Goal: Information Seeking & Learning: Learn about a topic

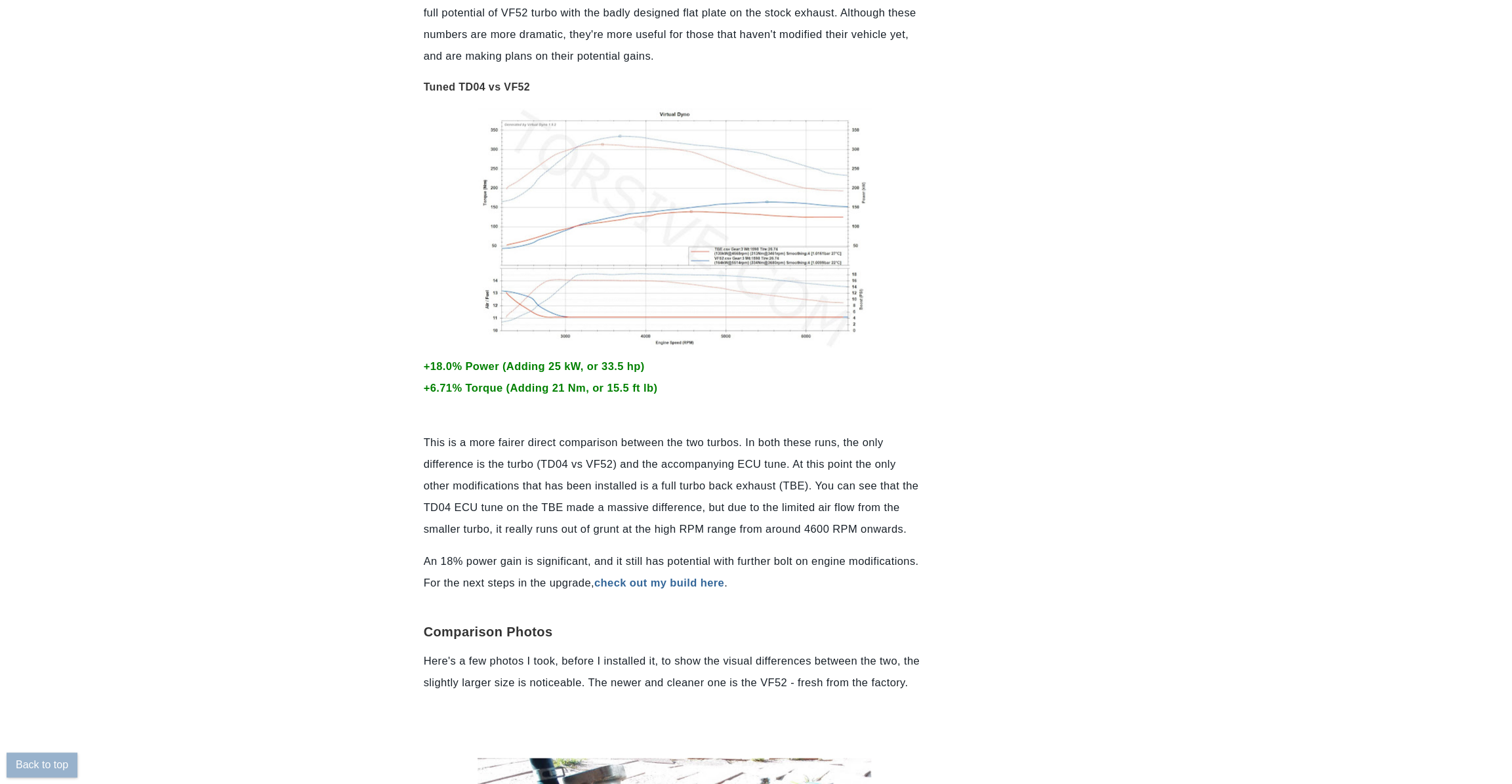
scroll to position [1312, 0]
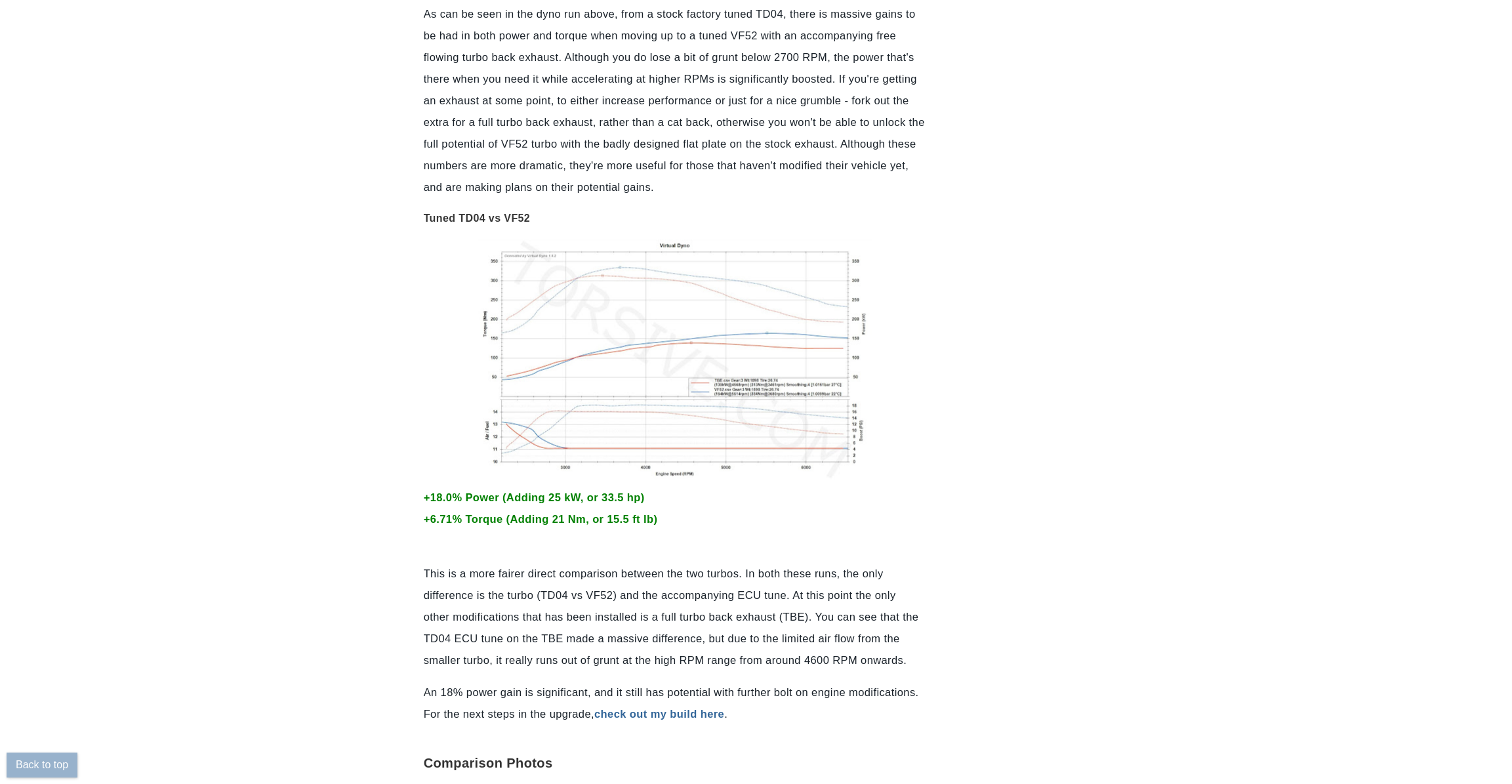
click at [659, 366] on img at bounding box center [675, 359] width 393 height 240
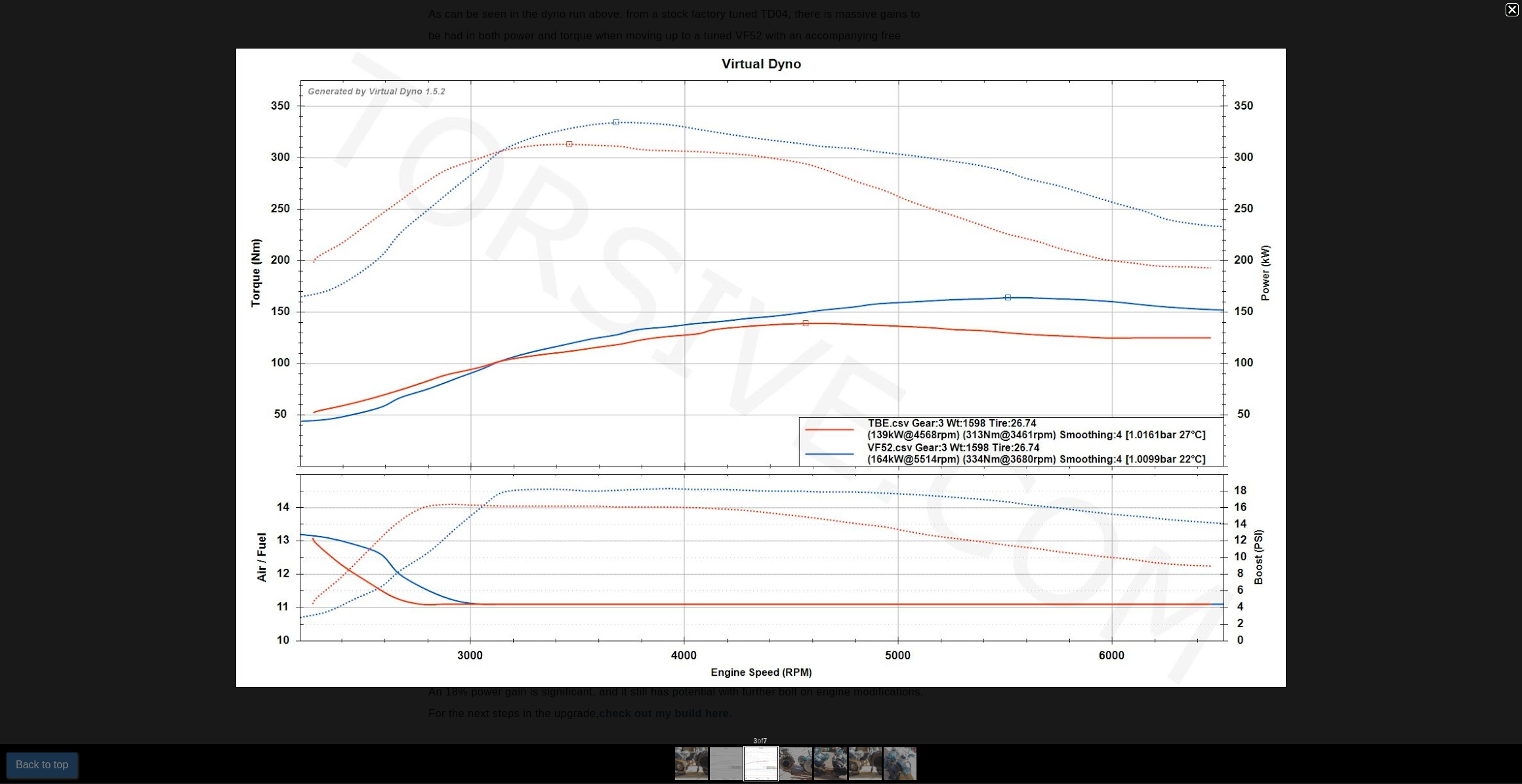
click at [1512, 10] on div at bounding box center [1512, 10] width 13 height 13
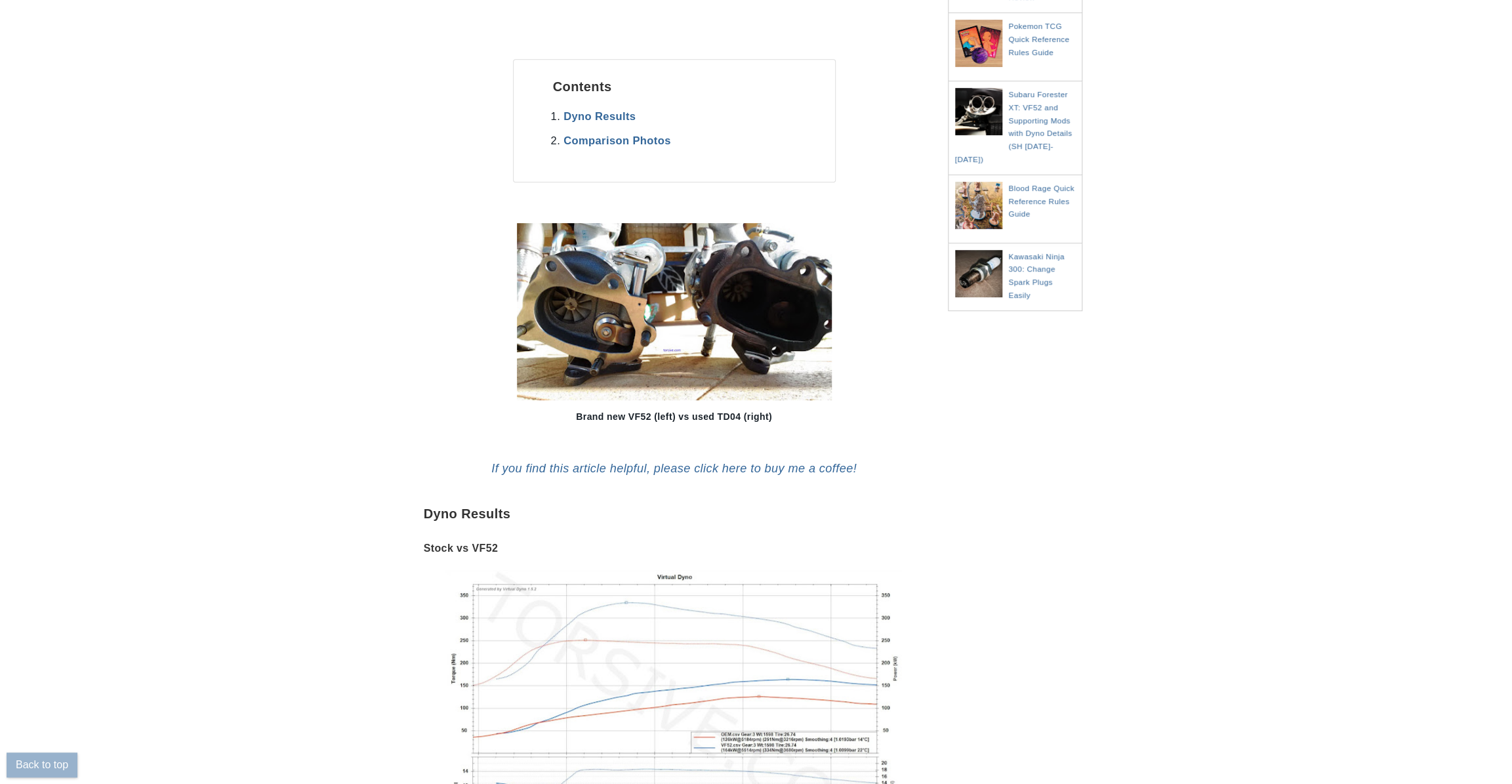
scroll to position [0, 0]
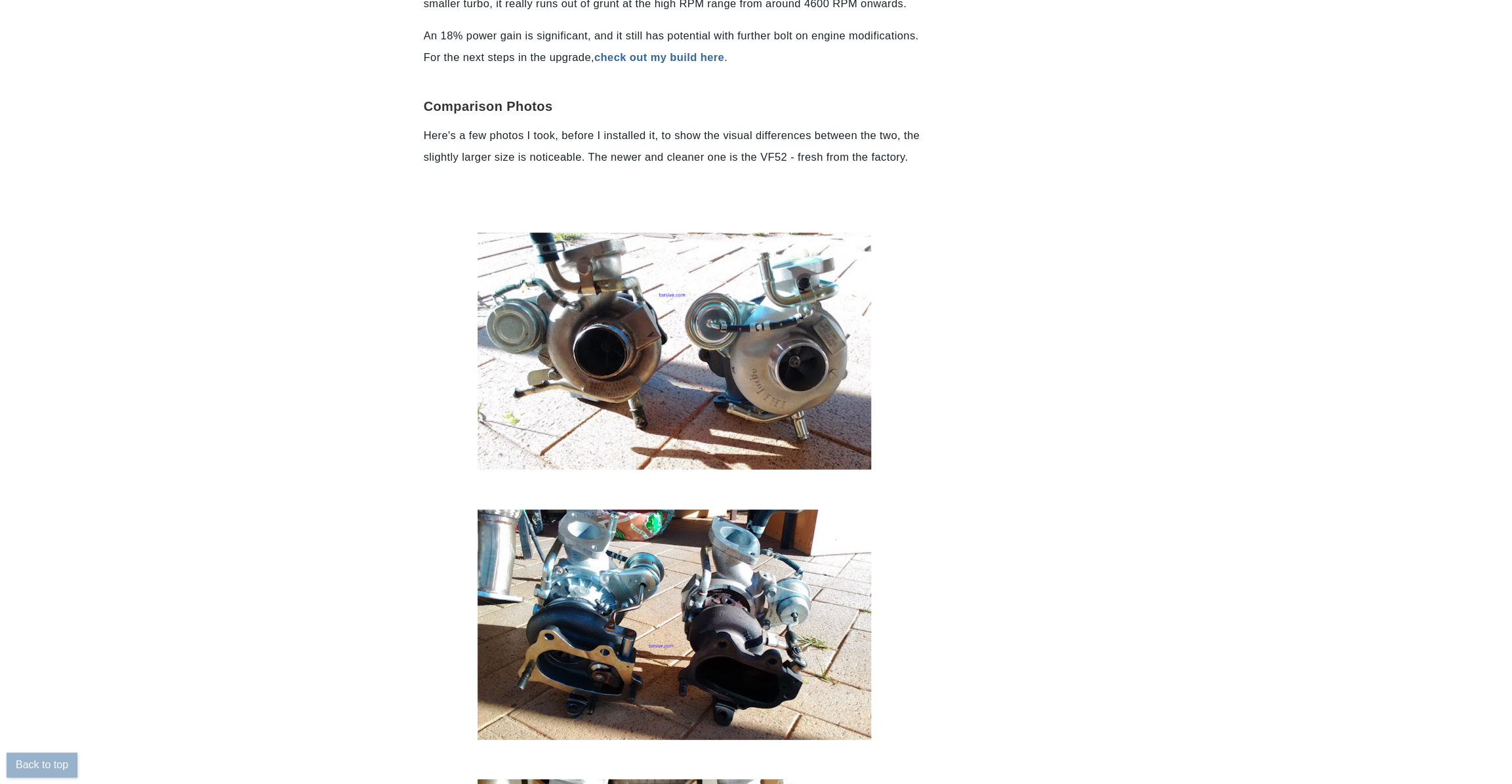
scroll to position [1443, 0]
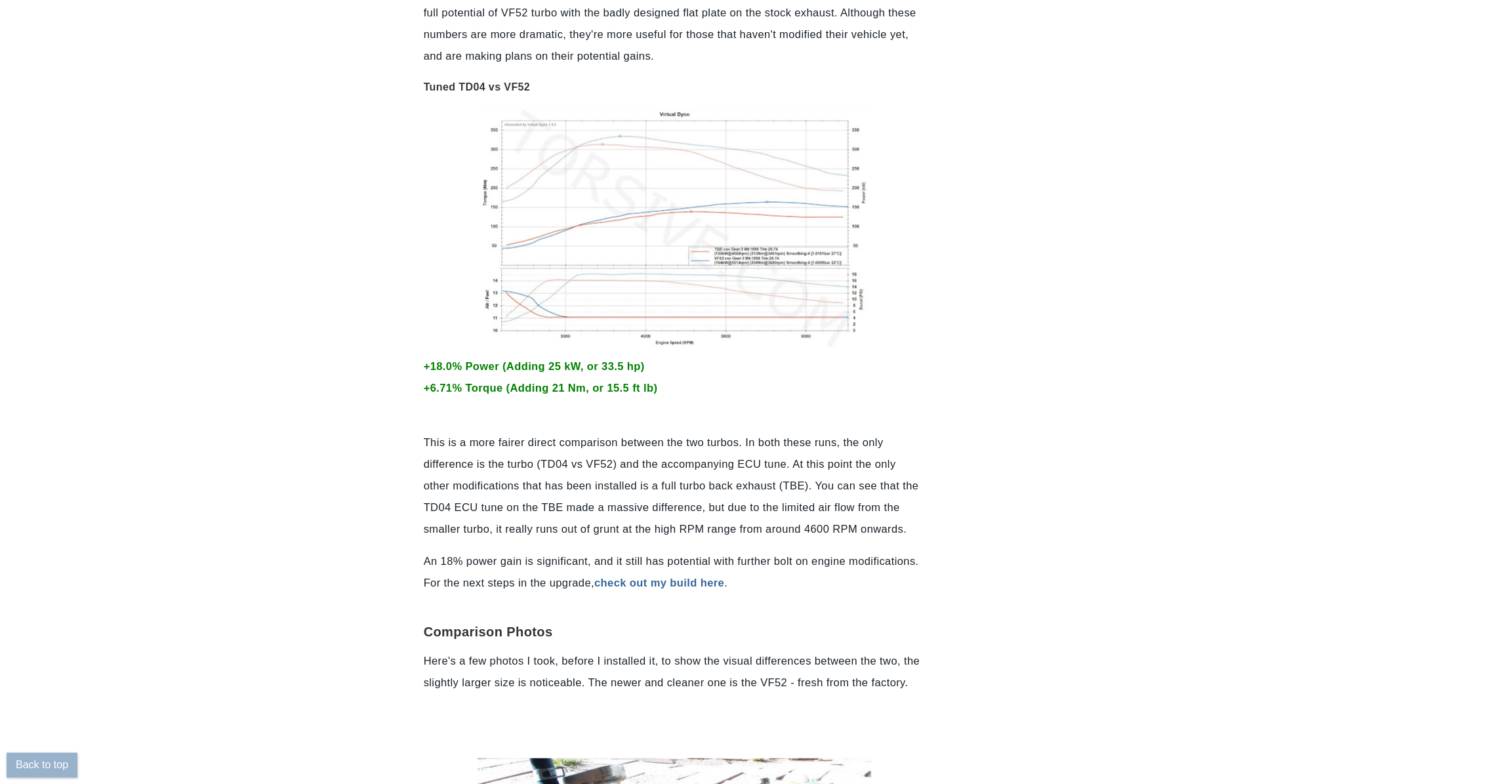
click at [717, 268] on img at bounding box center [675, 228] width 393 height 240
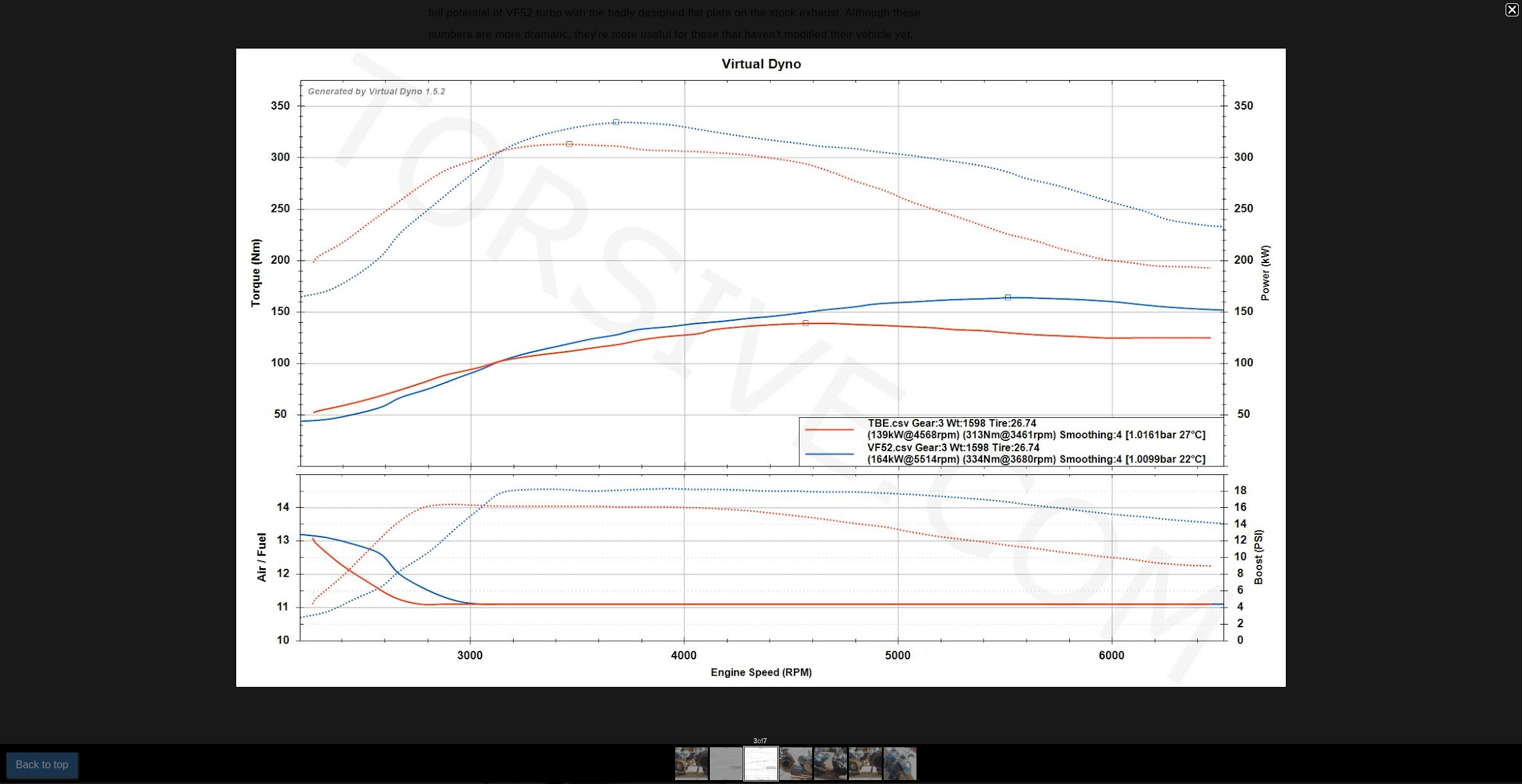
click at [1512, 8] on div at bounding box center [1512, 10] width 13 height 13
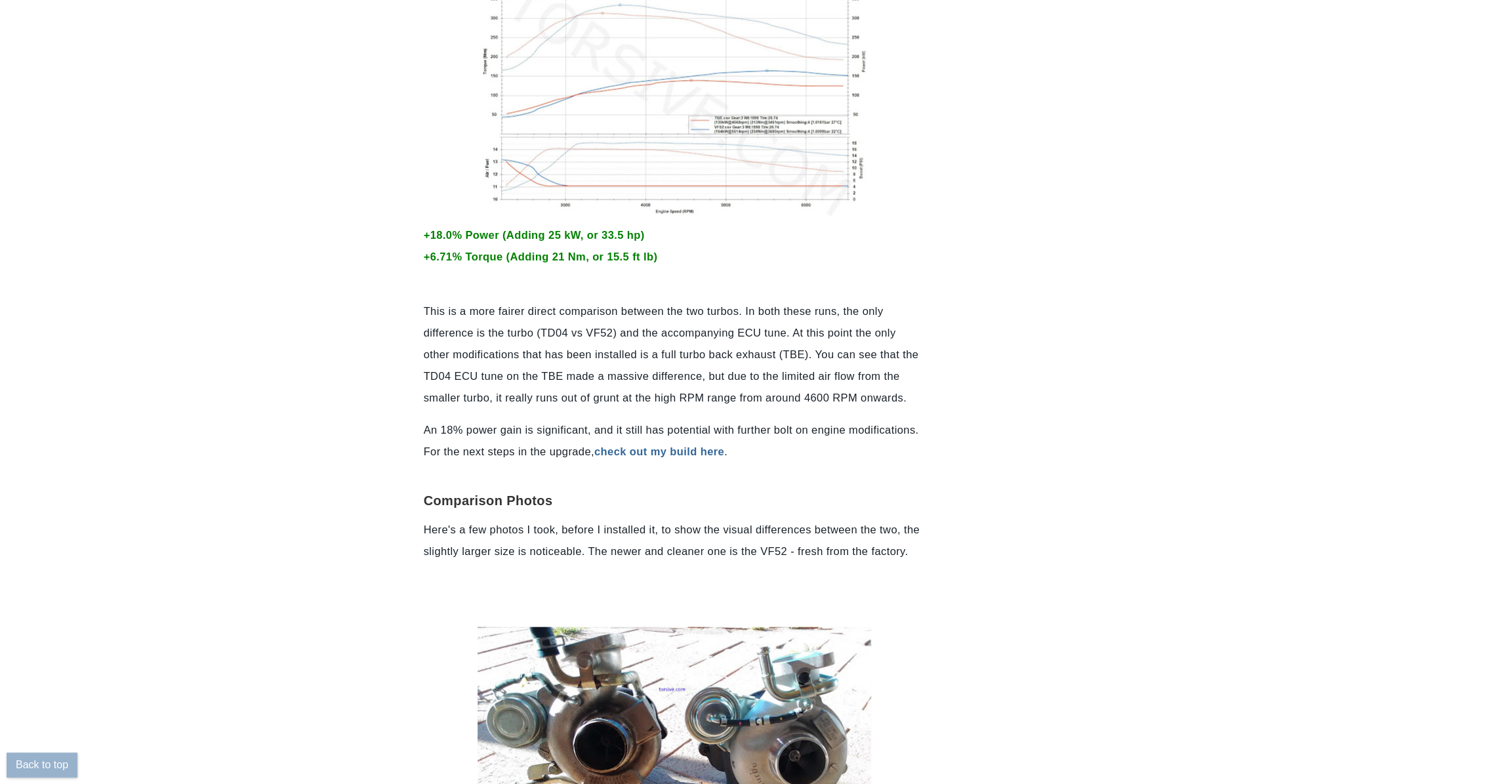
scroll to position [1181, 0]
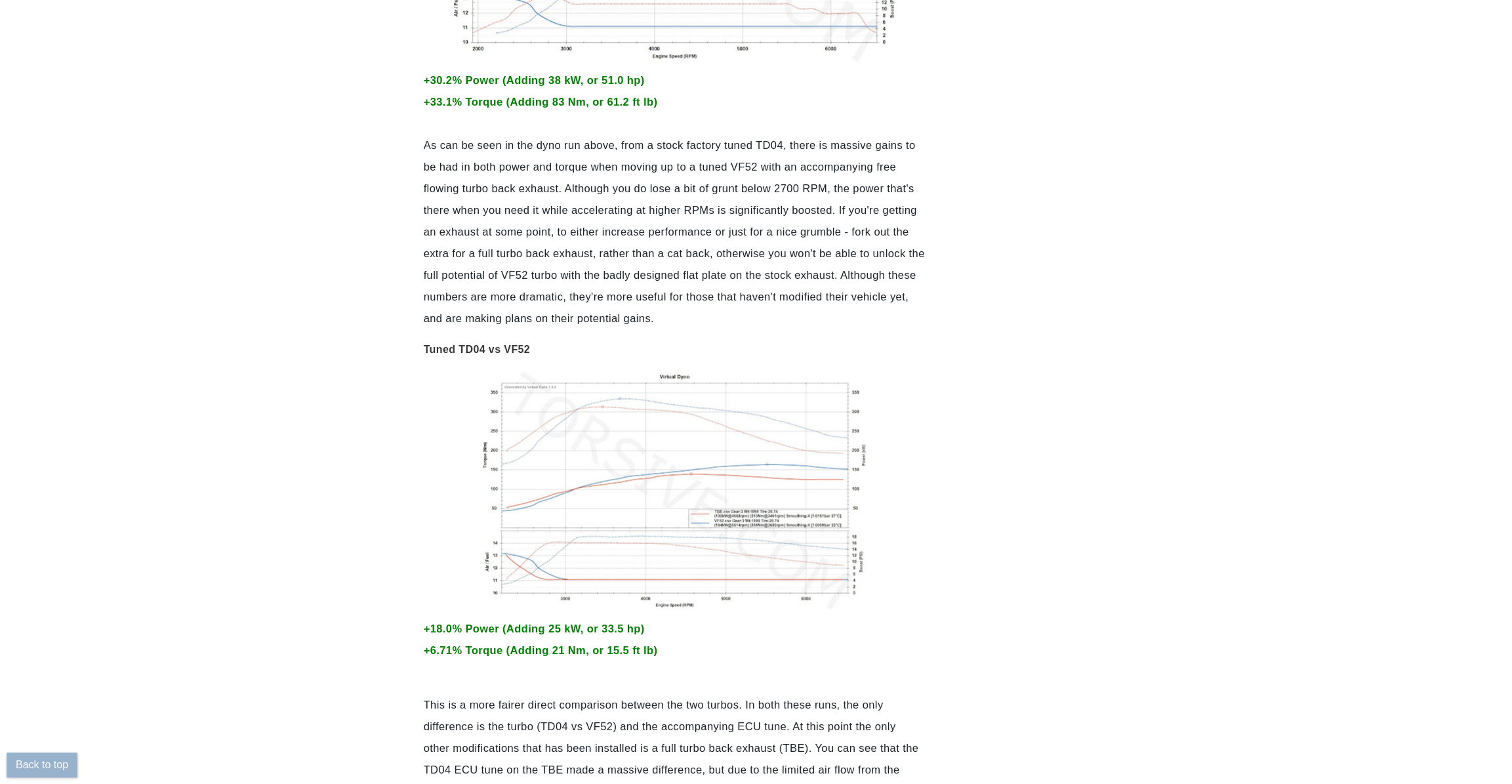
click at [811, 505] on img at bounding box center [675, 490] width 393 height 240
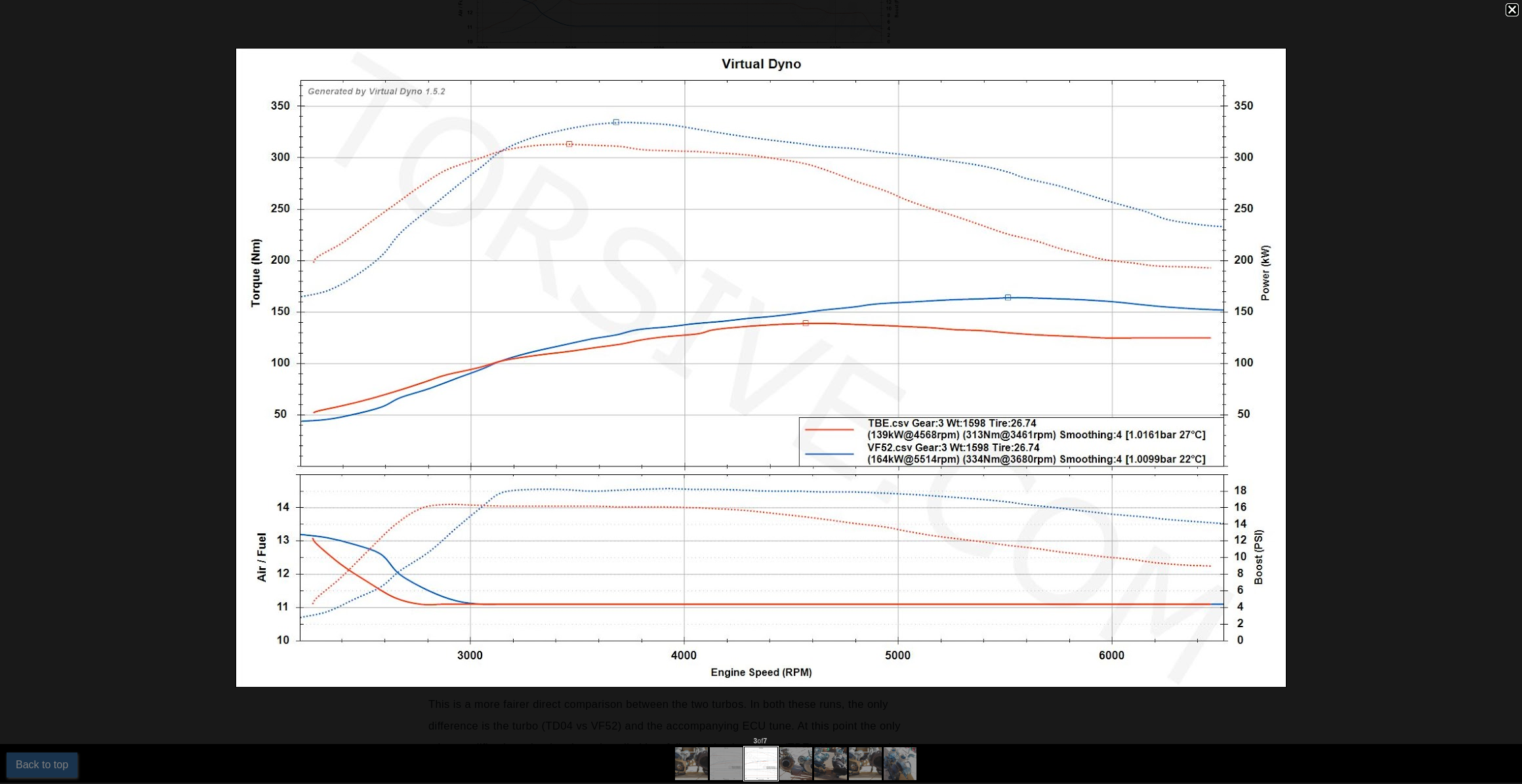
click at [1509, 11] on div at bounding box center [1512, 10] width 13 height 13
